Goal: Find specific page/section: Find specific page/section

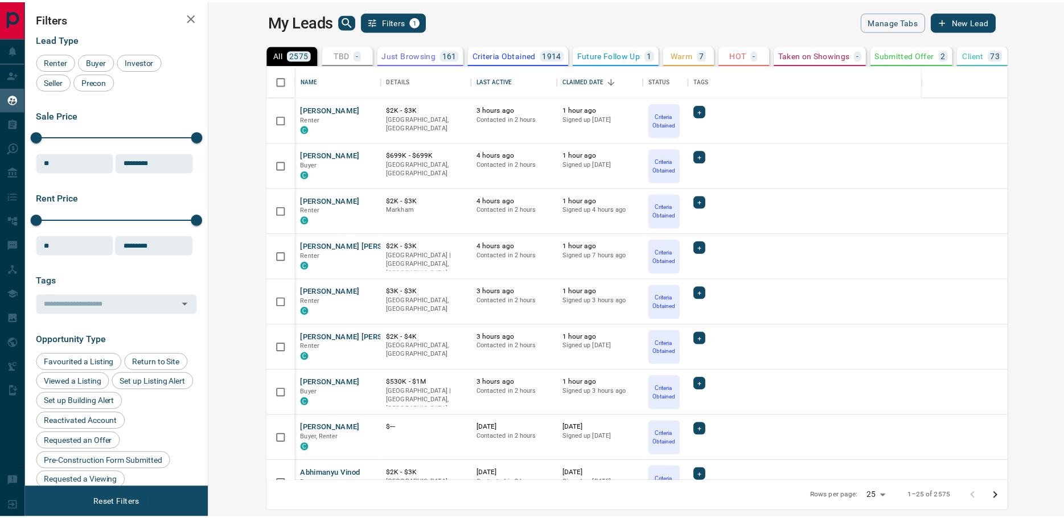
scroll to position [408, 849]
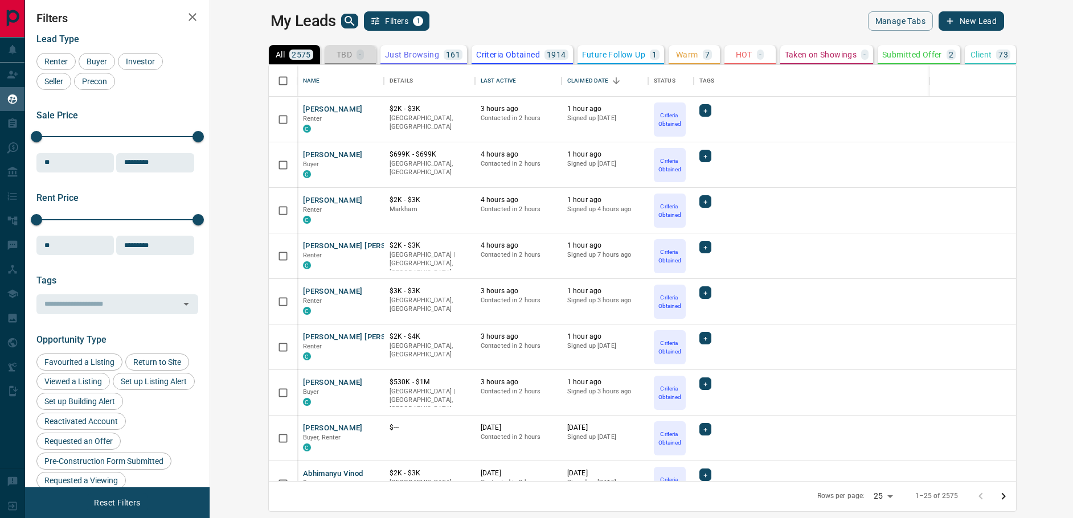
click at [356, 56] on div "-" at bounding box center [359, 55] width 7 height 10
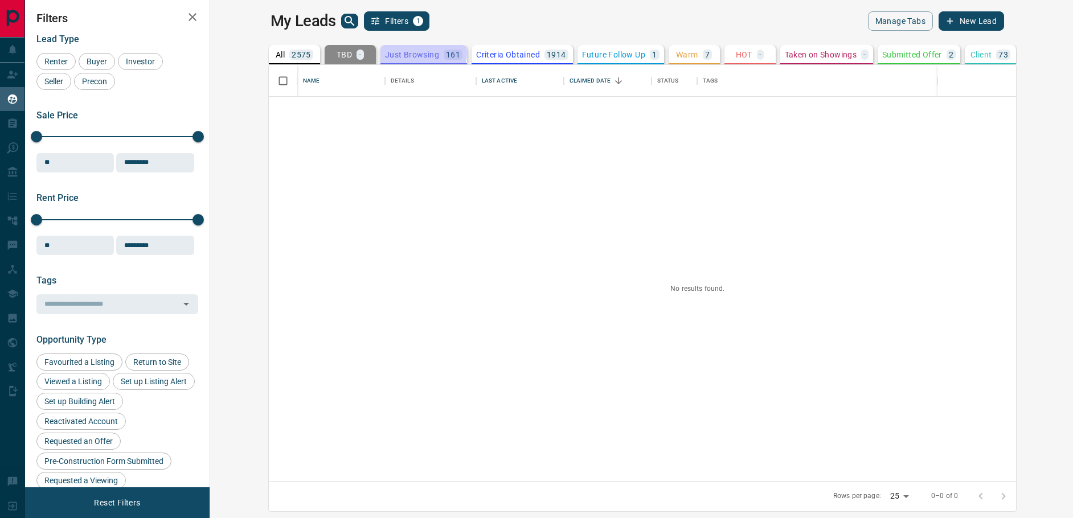
click at [385, 53] on p "Just Browsing" at bounding box center [412, 55] width 54 height 8
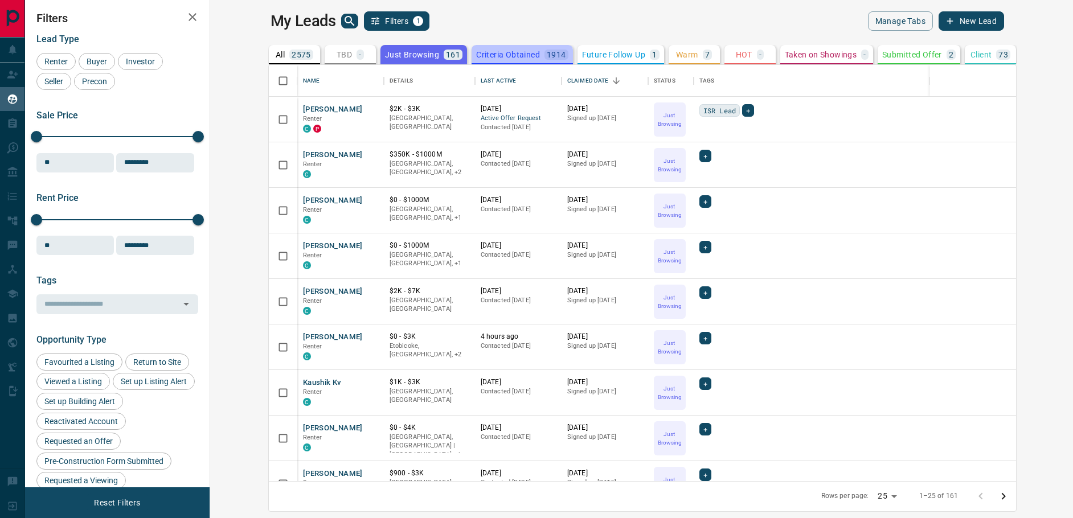
click at [476, 54] on p "Criteria Obtained" at bounding box center [508, 55] width 64 height 8
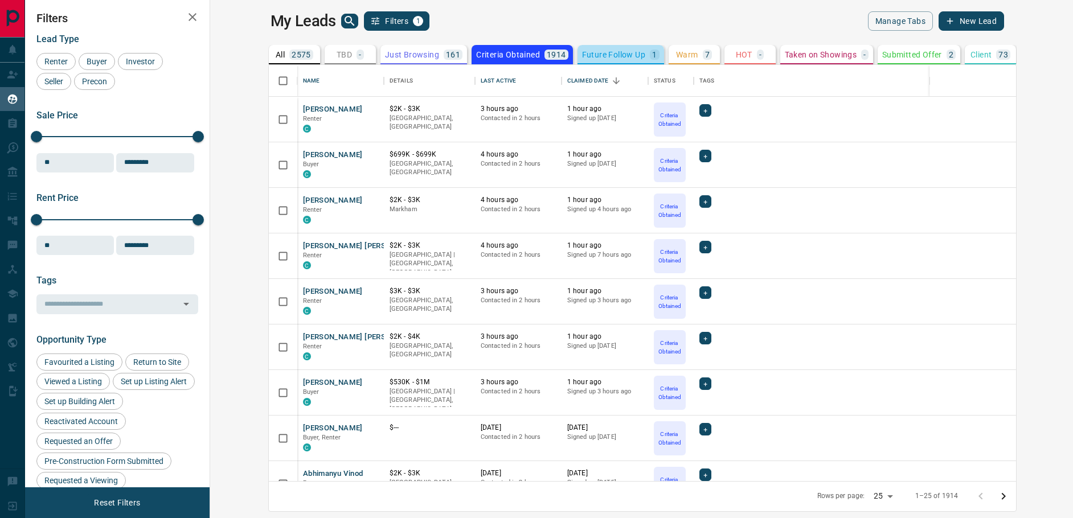
click at [582, 51] on p "Future Follow Up" at bounding box center [613, 55] width 63 height 8
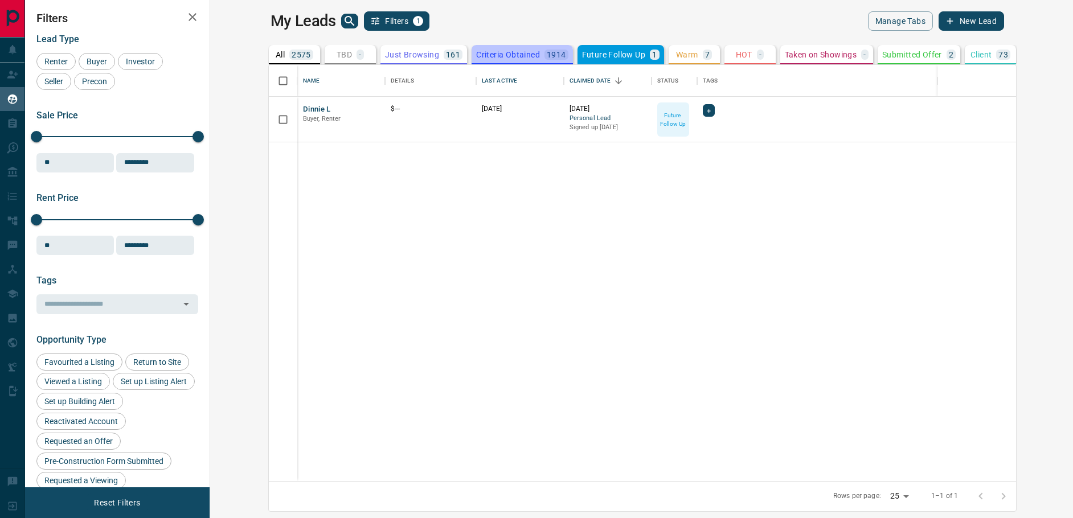
click at [476, 58] on p "Criteria Obtained" at bounding box center [508, 55] width 64 height 8
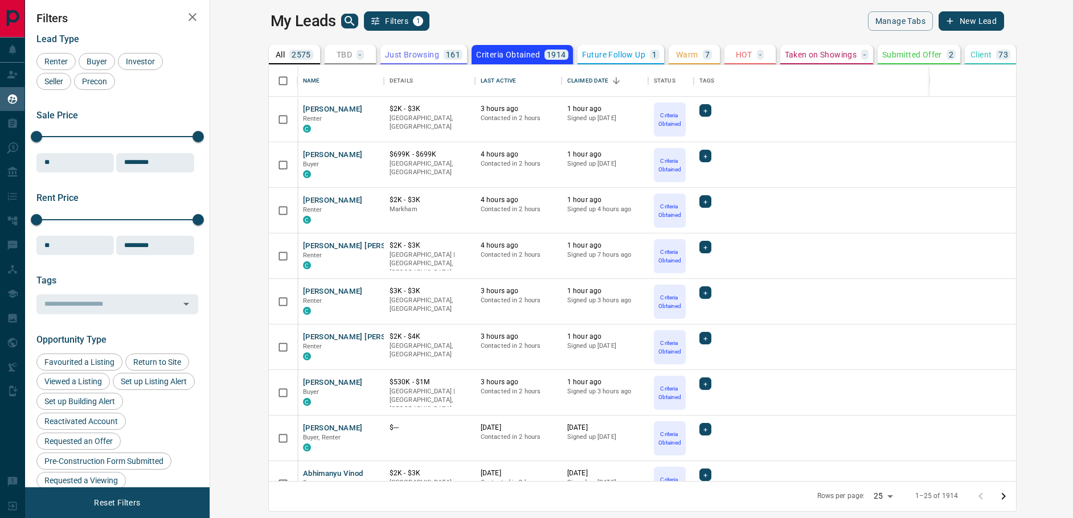
click at [385, 54] on p "Just Browsing" at bounding box center [412, 55] width 54 height 8
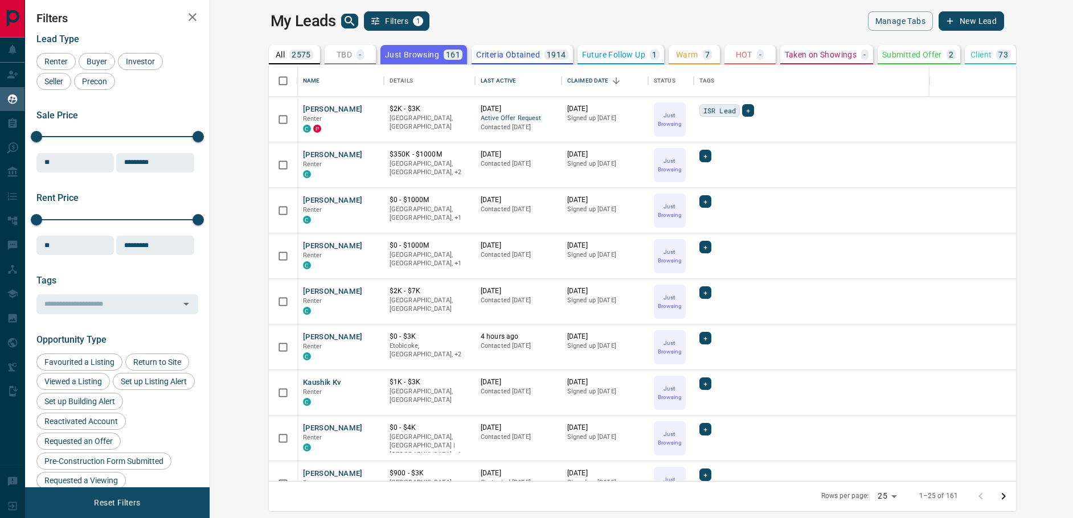
click at [676, 56] on p "Warm" at bounding box center [687, 55] width 22 height 8
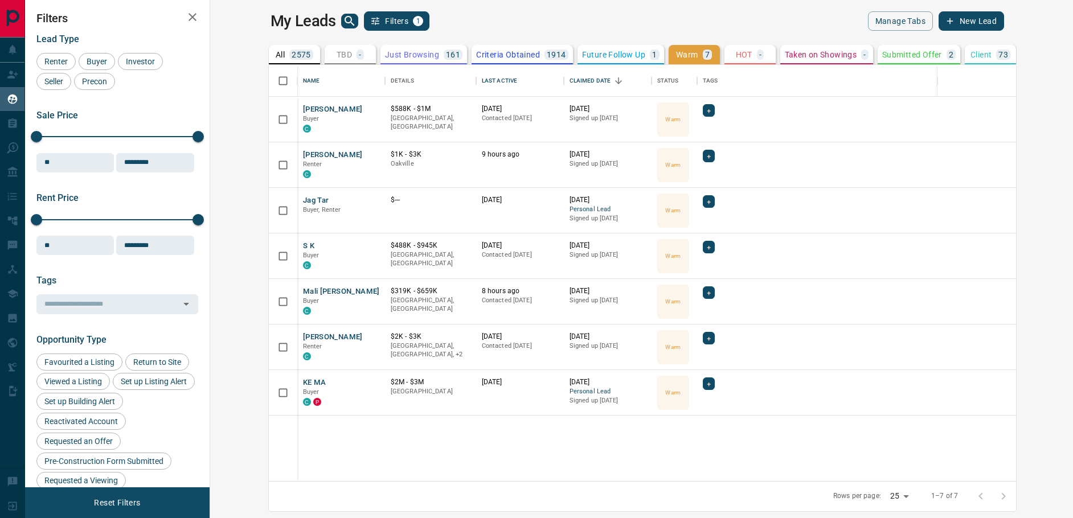
click at [324, 60] on button "TBD -" at bounding box center [349, 54] width 51 height 19
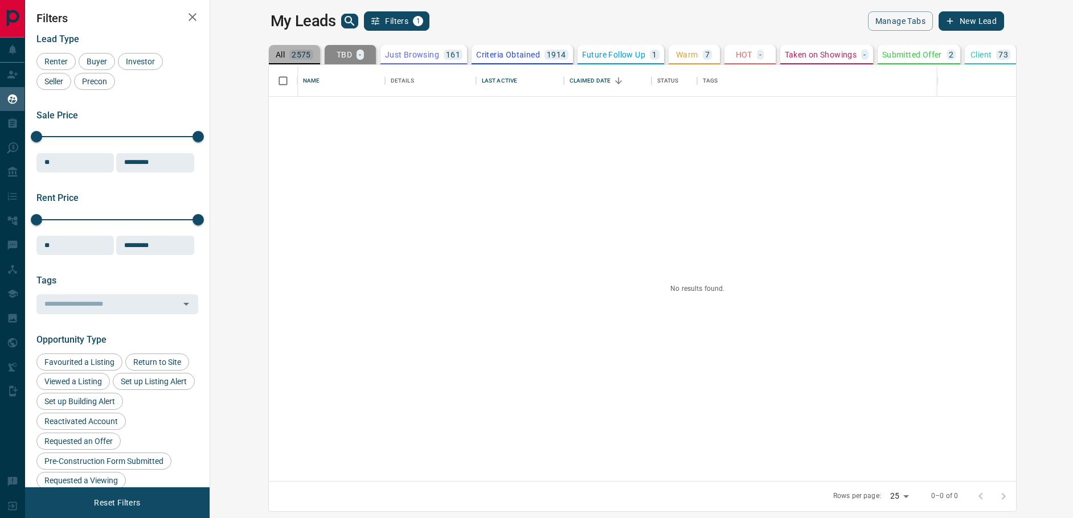
click at [276, 54] on div "All 2575" at bounding box center [295, 55] width 38 height 10
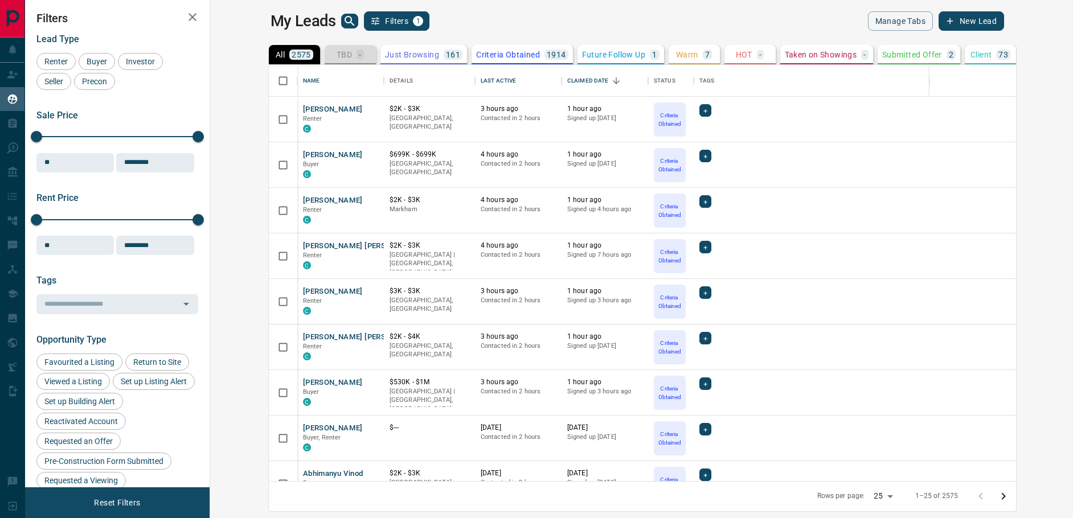
click at [336, 54] on div "TBD -" at bounding box center [349, 55] width 27 height 10
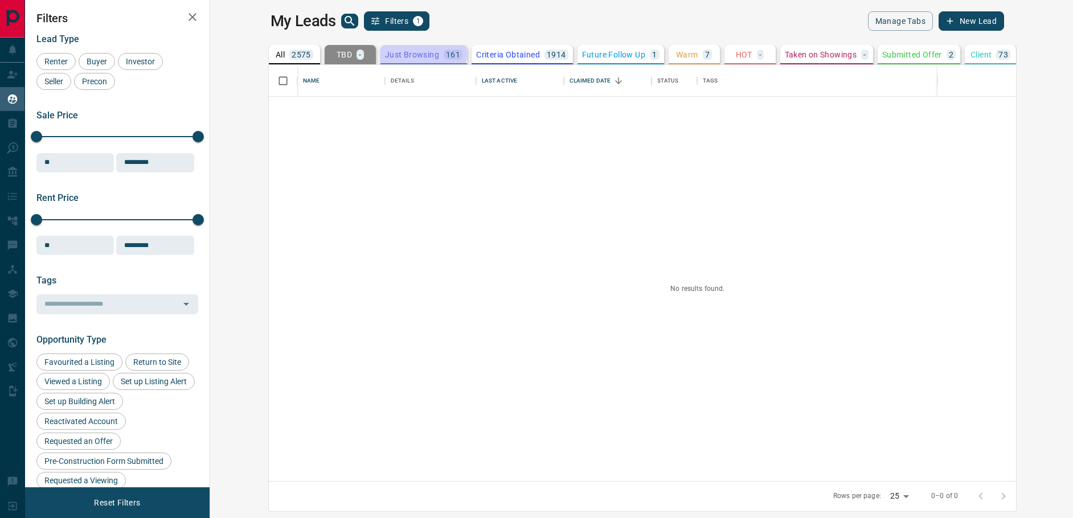
click at [385, 54] on p "Just Browsing" at bounding box center [412, 55] width 54 height 8
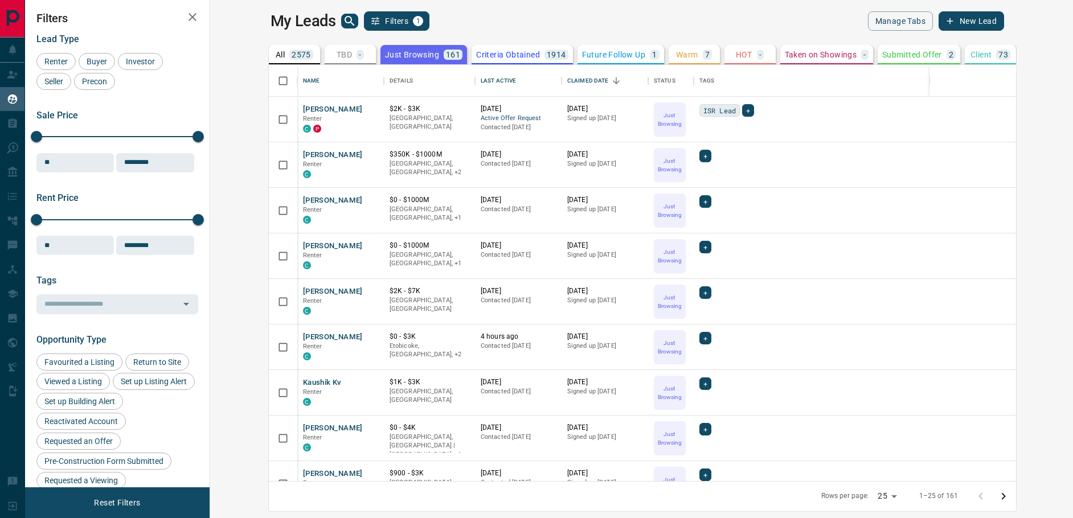
click at [291, 51] on p "2575" at bounding box center [300, 55] width 19 height 8
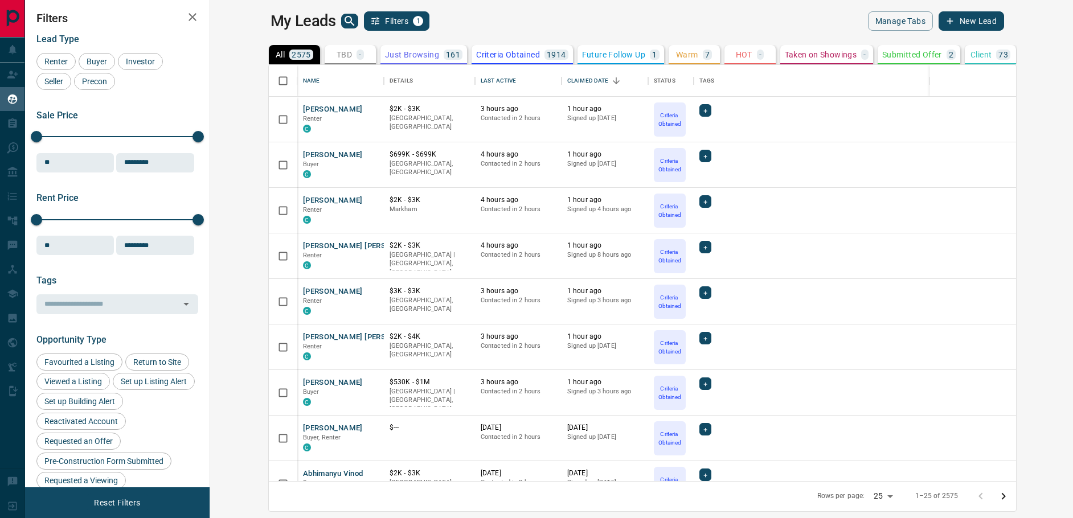
click at [380, 60] on button "Just Browsing 161" at bounding box center [423, 54] width 87 height 19
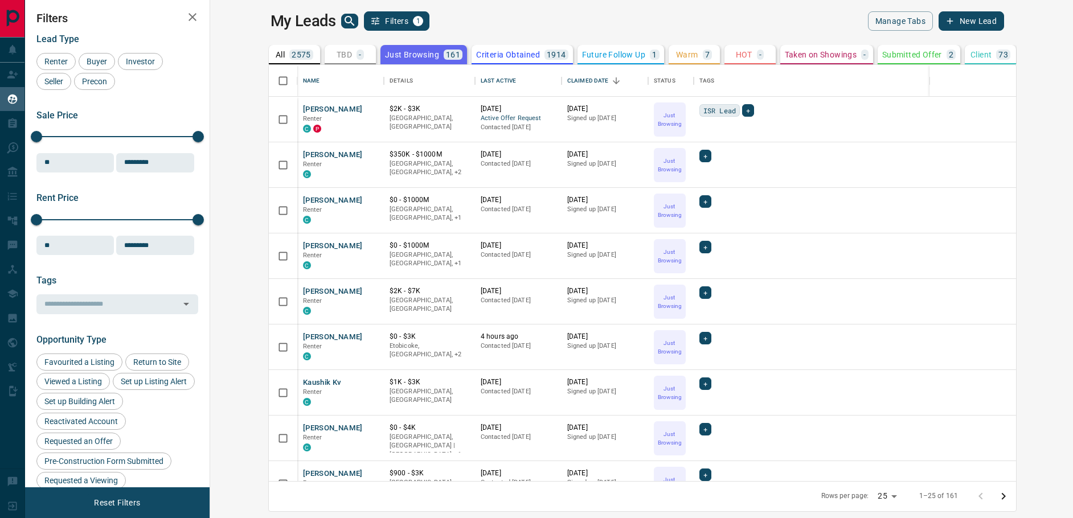
click at [269, 56] on button "All 2575" at bounding box center [294, 54] width 51 height 19
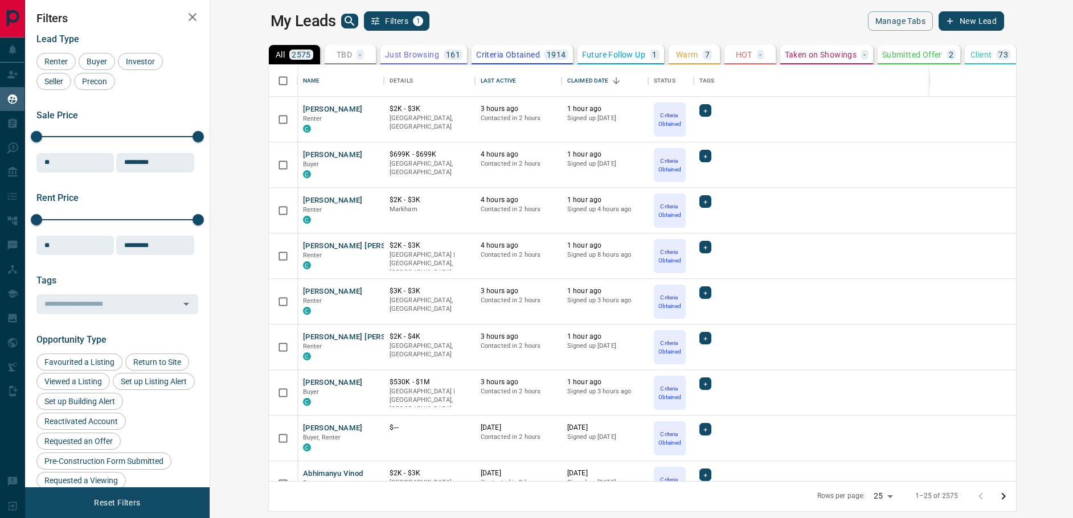
click at [336, 52] on p "TBD" at bounding box center [343, 55] width 15 height 8
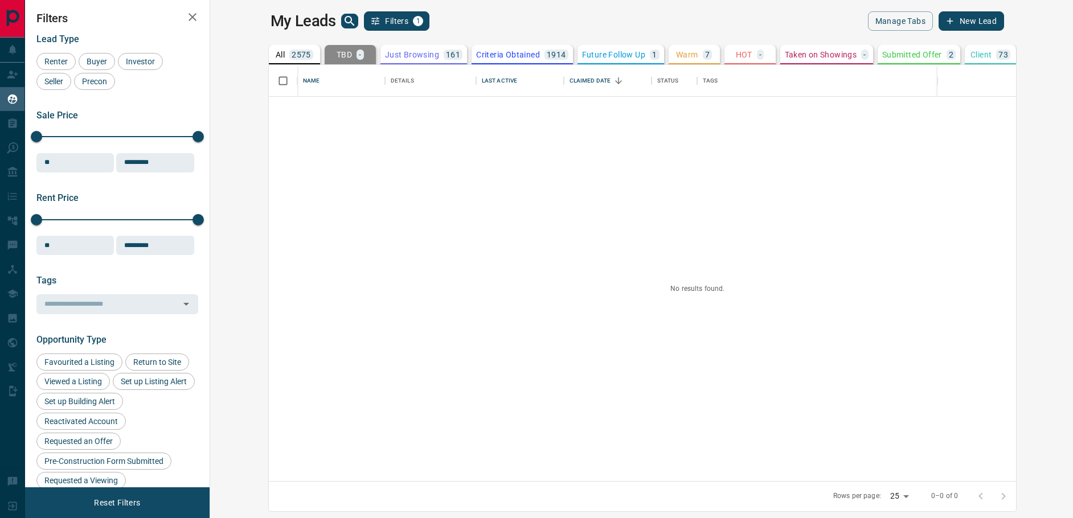
click at [322, 52] on div "All 2575 TBD - Do Not Contact - Not Responsive 202 Bogus 215 Just Browsing 161 …" at bounding box center [642, 54] width 748 height 19
click at [380, 62] on button "Just Browsing 161" at bounding box center [423, 54] width 87 height 19
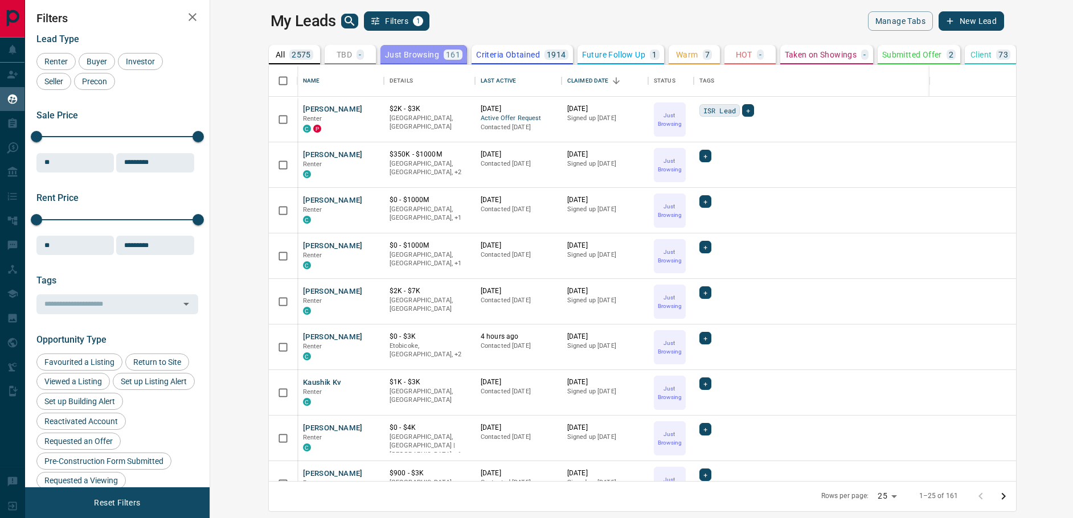
click at [385, 57] on p "Just Browsing" at bounding box center [412, 55] width 54 height 8
click at [291, 56] on p "2575" at bounding box center [300, 55] width 19 height 8
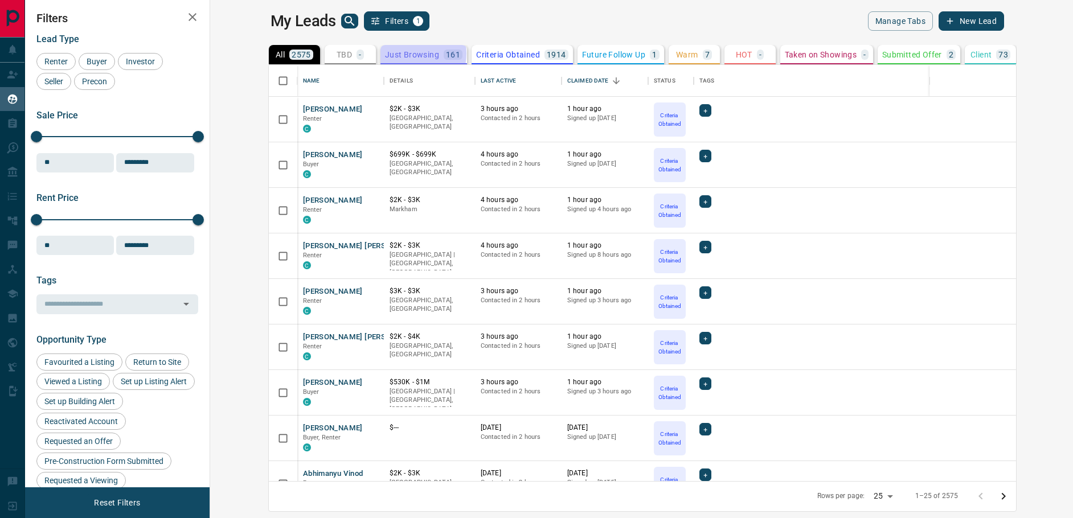
click at [385, 54] on p "Just Browsing" at bounding box center [412, 55] width 54 height 8
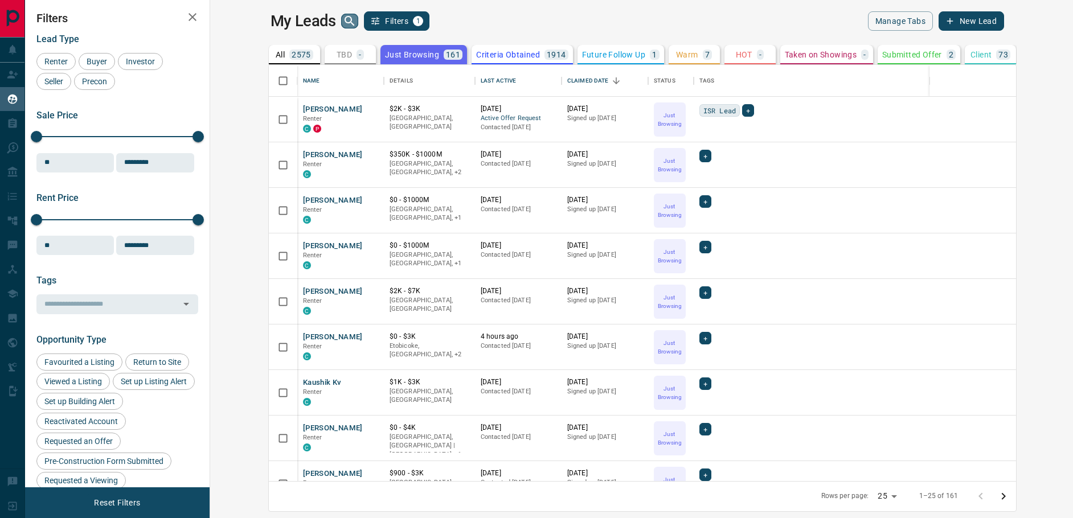
click at [343, 18] on icon "search button" at bounding box center [350, 21] width 14 height 14
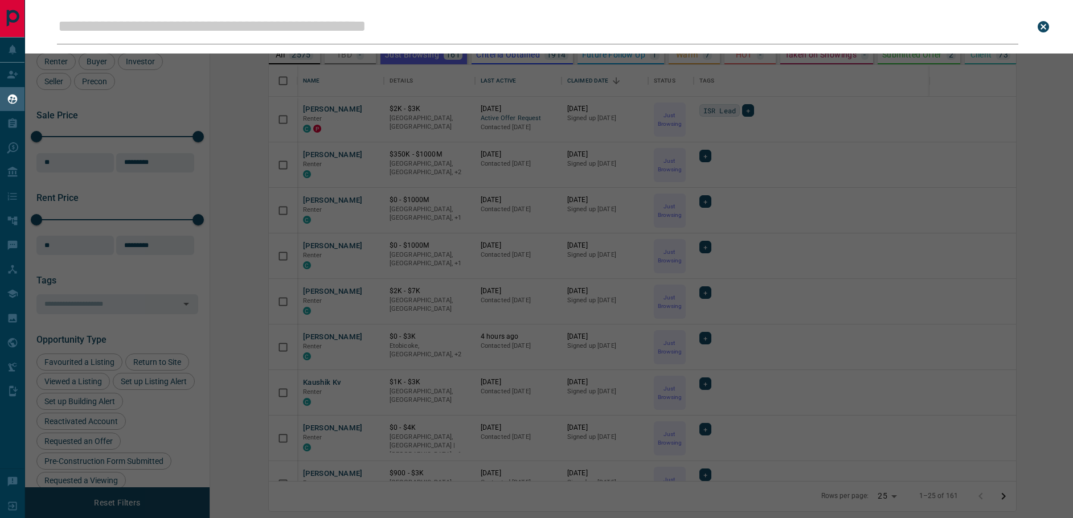
type input "******"
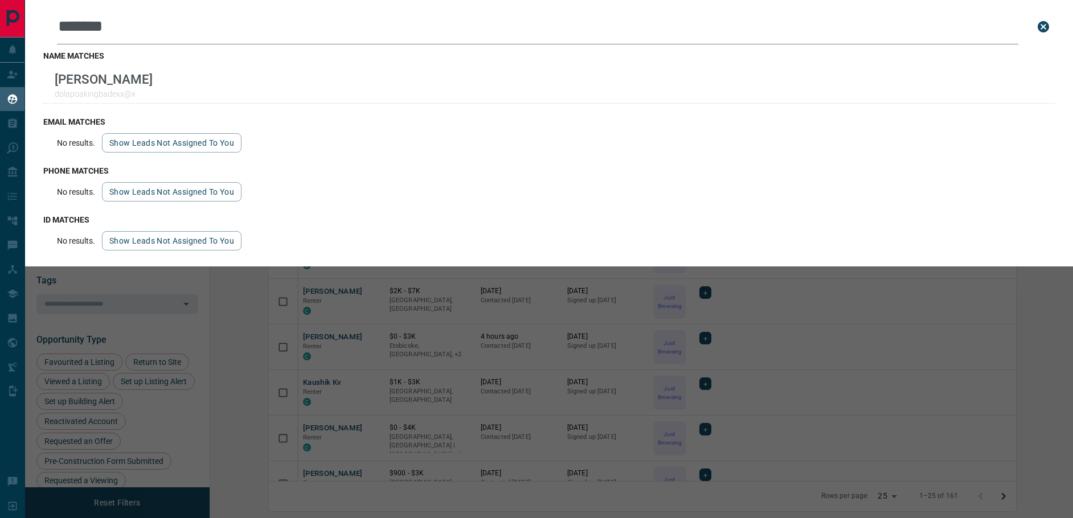
click at [260, 383] on div "Leads Search Bar ****** Search for a lead by name, email, phone, or id name mat…" at bounding box center [561, 259] width 1073 height 518
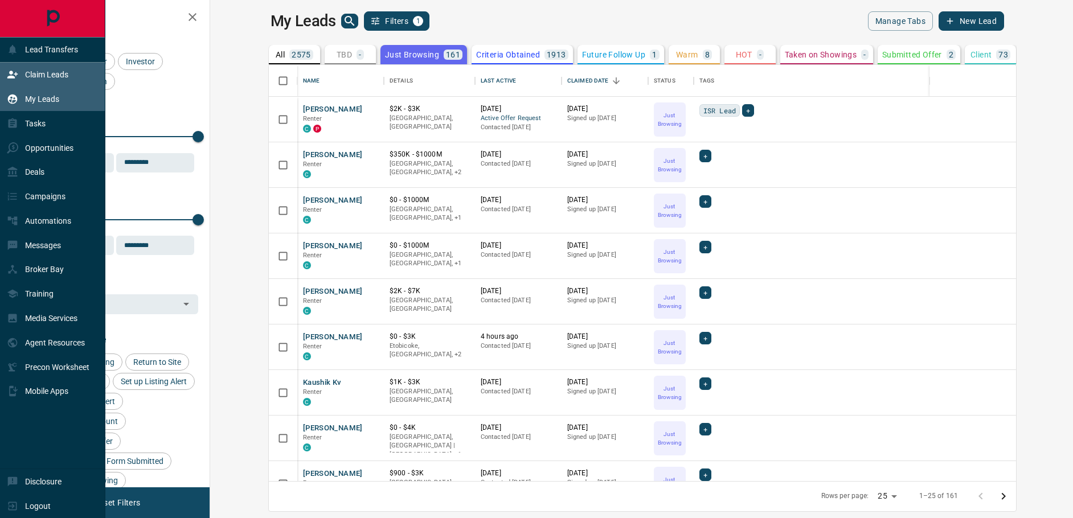
click at [17, 80] on icon at bounding box center [12, 74] width 11 height 11
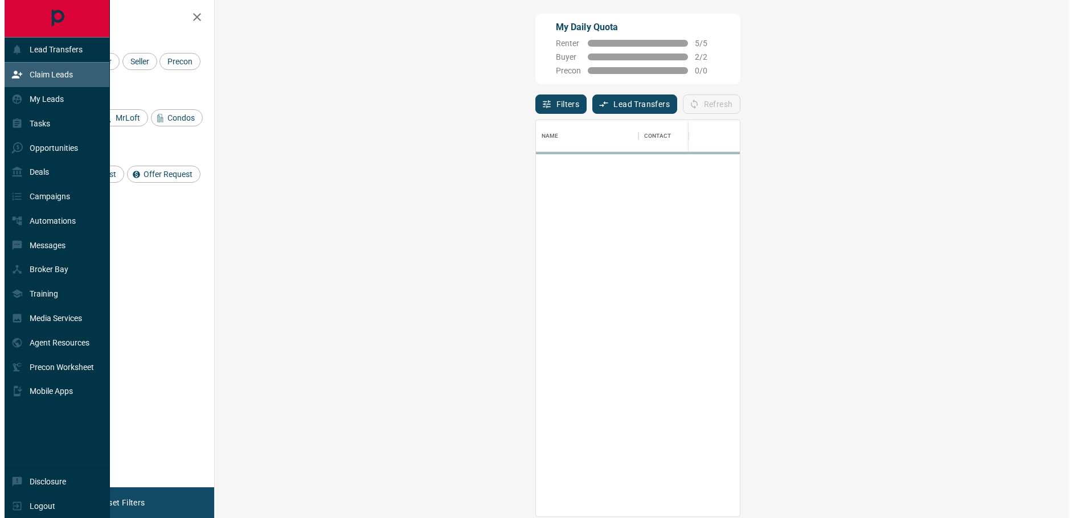
scroll to position [388, 821]
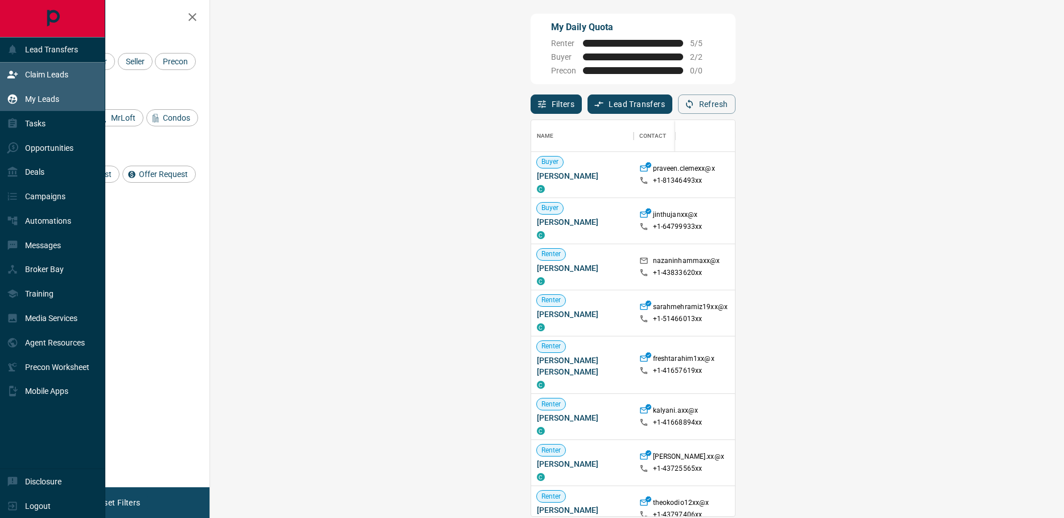
click at [10, 105] on icon at bounding box center [12, 98] width 11 height 11
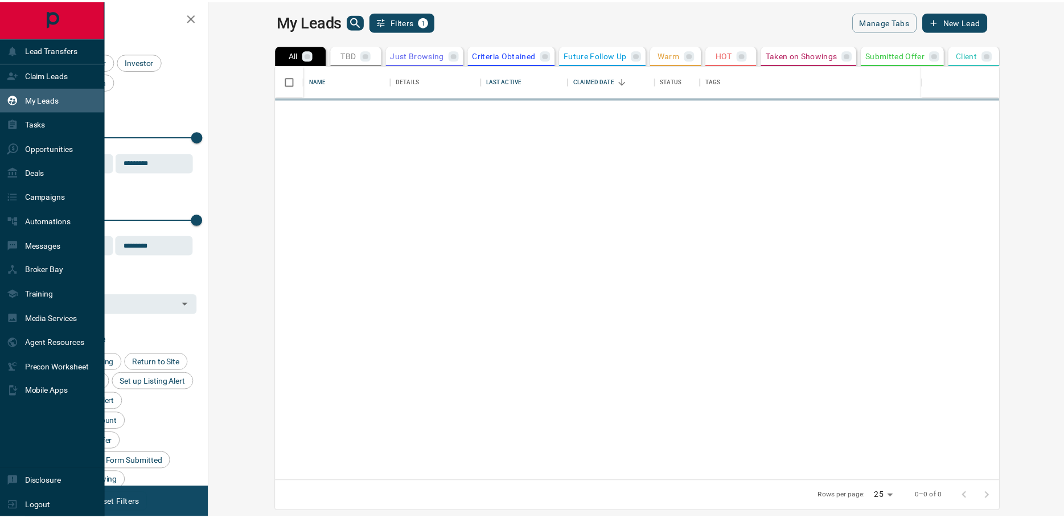
scroll to position [408, 849]
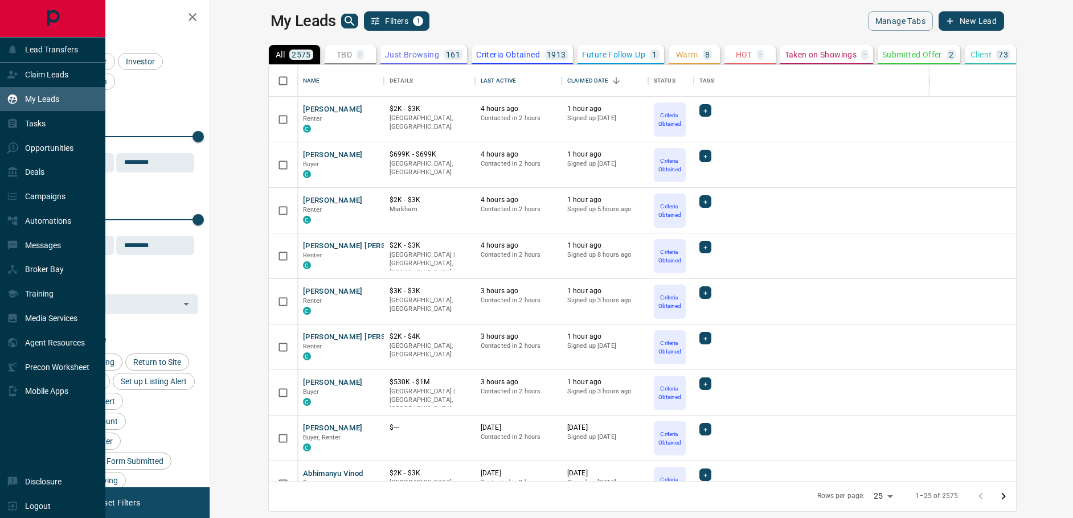
click at [40, 102] on p "My Leads" at bounding box center [42, 99] width 34 height 9
click at [61, 79] on p "Claim Leads" at bounding box center [46, 74] width 43 height 9
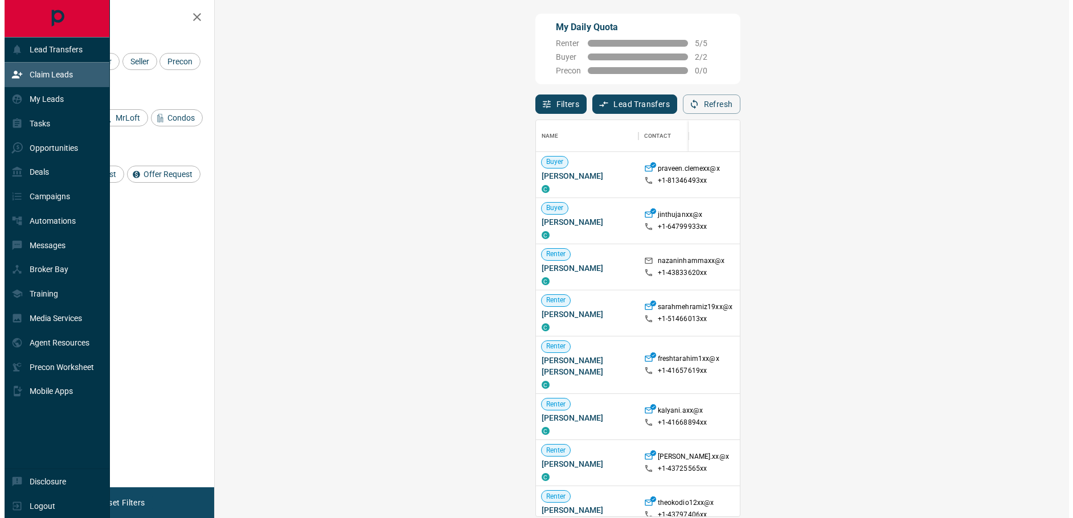
scroll to position [388, 821]
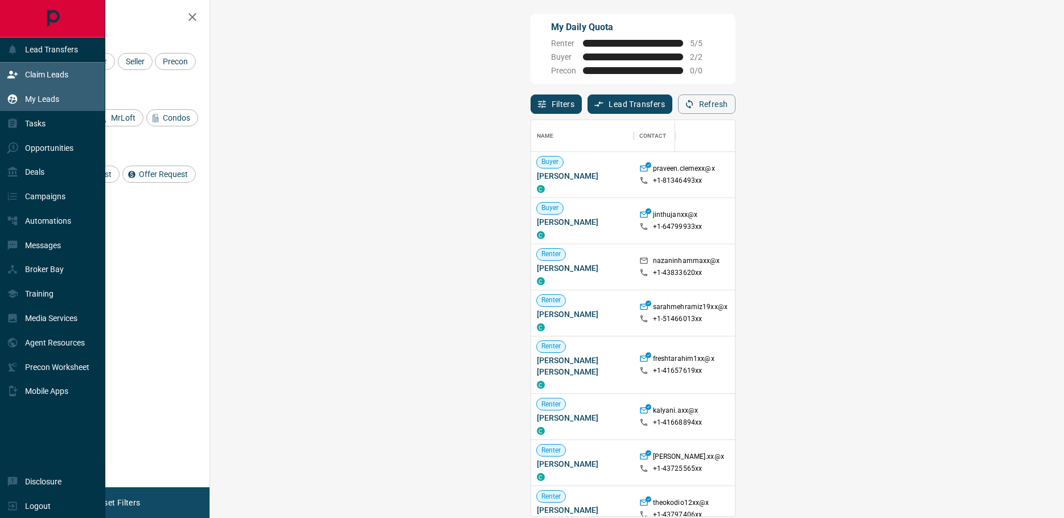
click at [51, 104] on p "My Leads" at bounding box center [42, 99] width 34 height 9
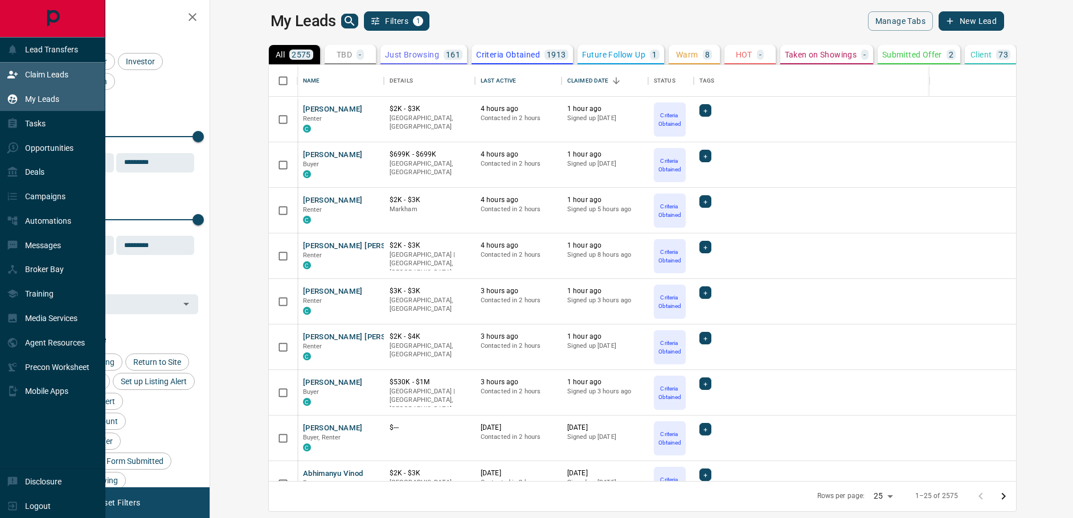
scroll to position [408, 849]
